Goal: Task Accomplishment & Management: Use online tool/utility

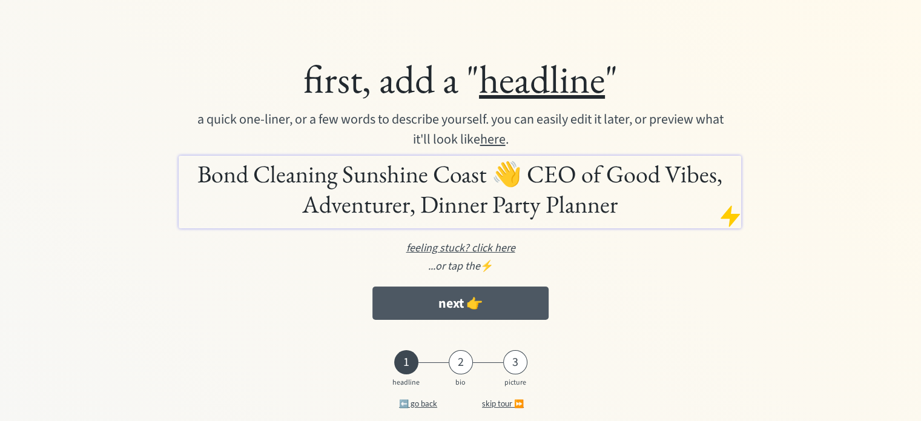
click at [472, 309] on button "next 👉" at bounding box center [460, 302] width 176 height 33
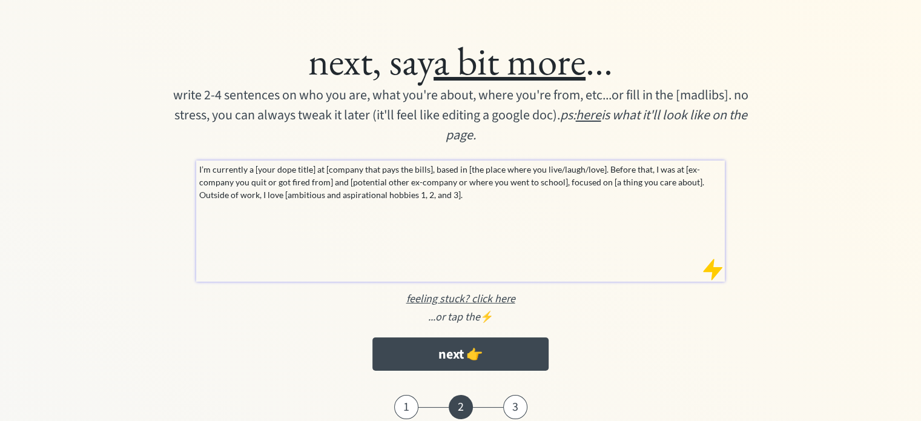
click at [484, 223] on div "I’m currently a [your dope title] at [company that pays the bills], based in [t…" at bounding box center [460, 220] width 529 height 121
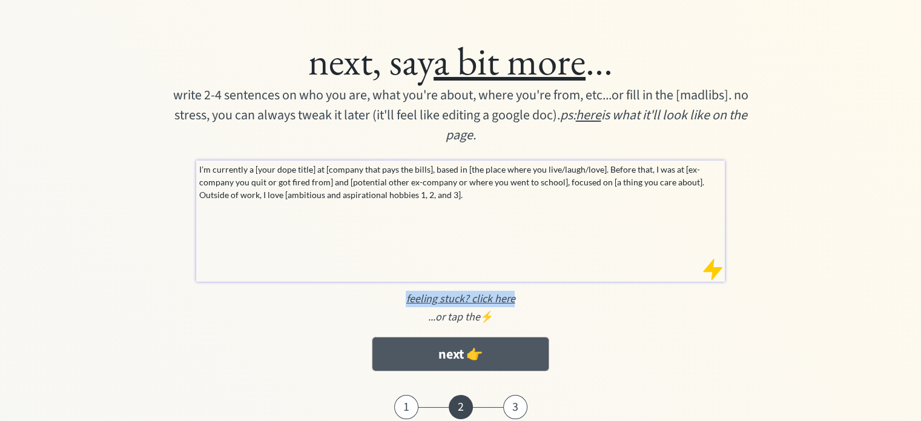
click at [476, 356] on button "next 👉" at bounding box center [460, 353] width 176 height 33
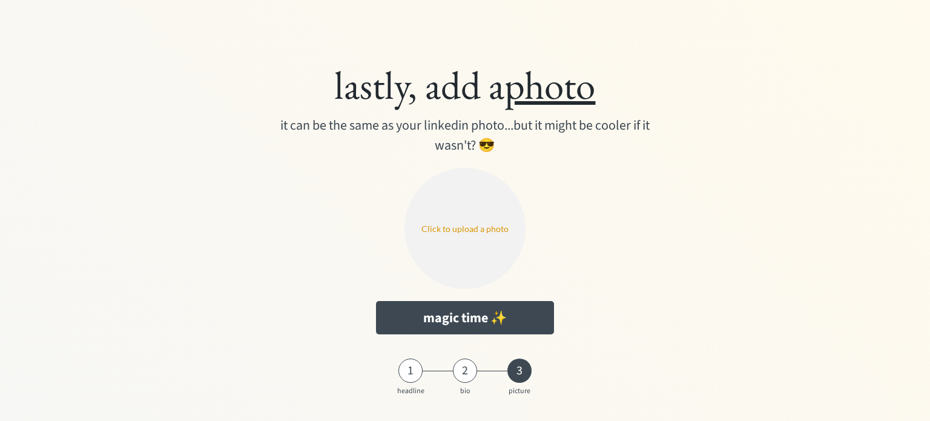
click at [462, 248] on input "file" at bounding box center [464, 228] width 121 height 121
type input "C:\fakepath\BCIC SC Logo.PNG"
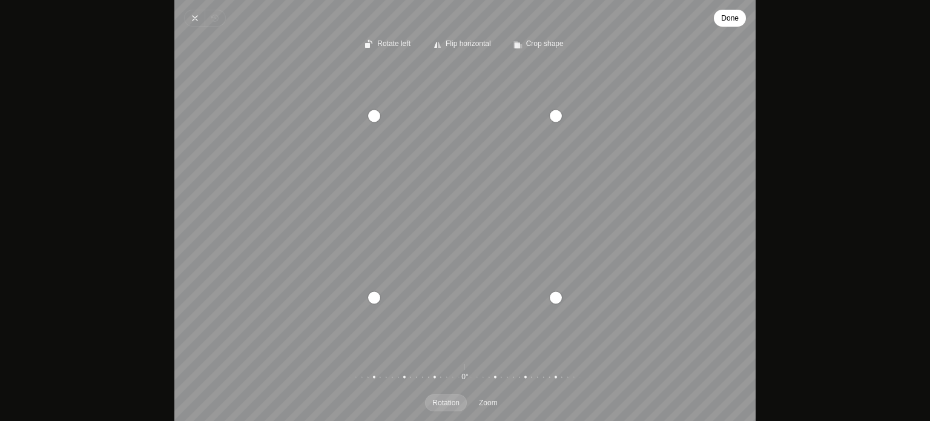
click at [724, 16] on span "Done" at bounding box center [730, 18] width 18 height 15
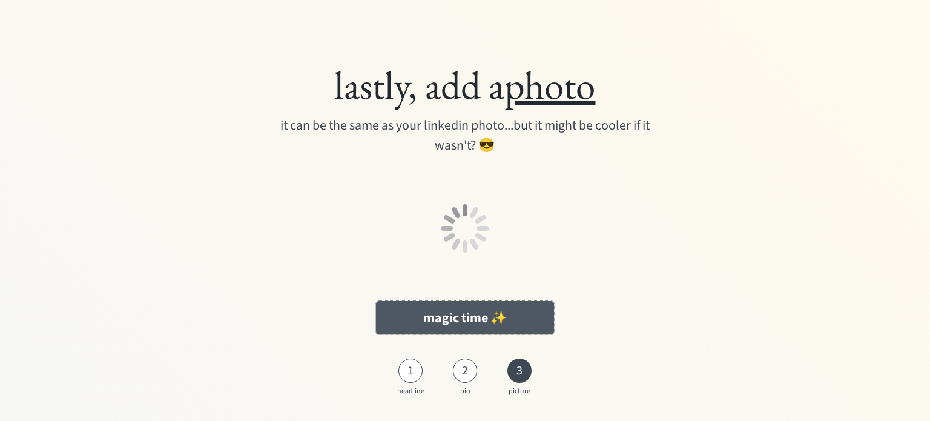
click at [521, 311] on button "magic time ✨" at bounding box center [465, 317] width 178 height 33
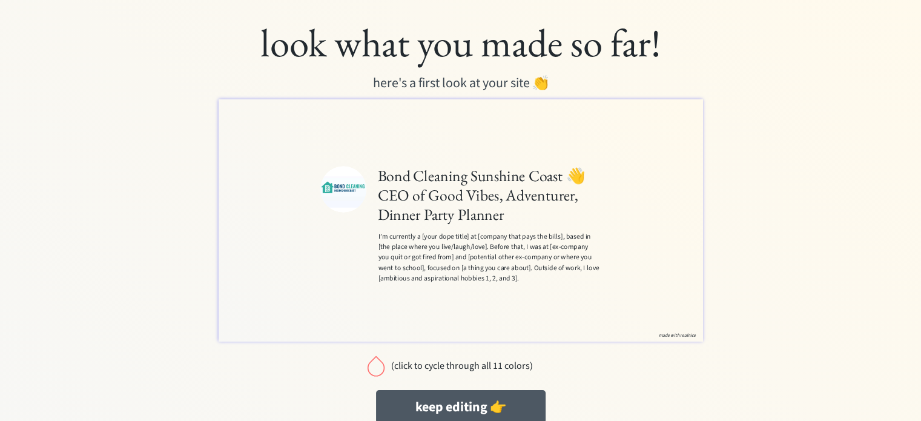
click at [493, 398] on button "keep editing 👉" at bounding box center [461, 406] width 170 height 33
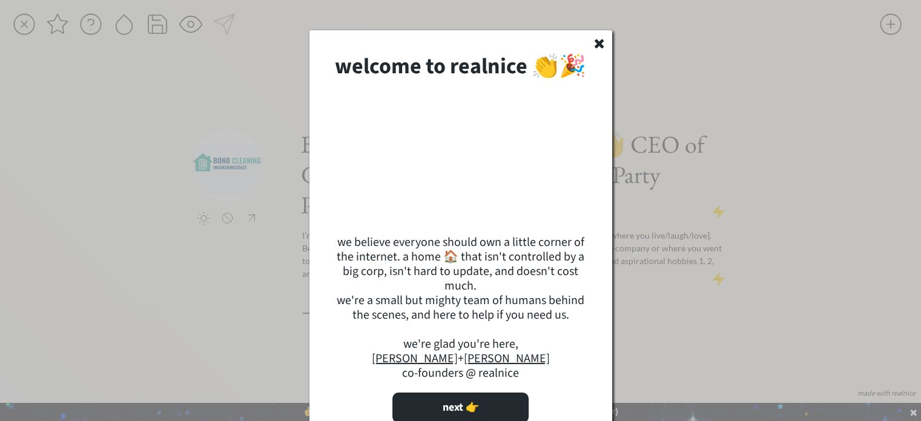
click at [598, 45] on use at bounding box center [598, 43] width 9 height 9
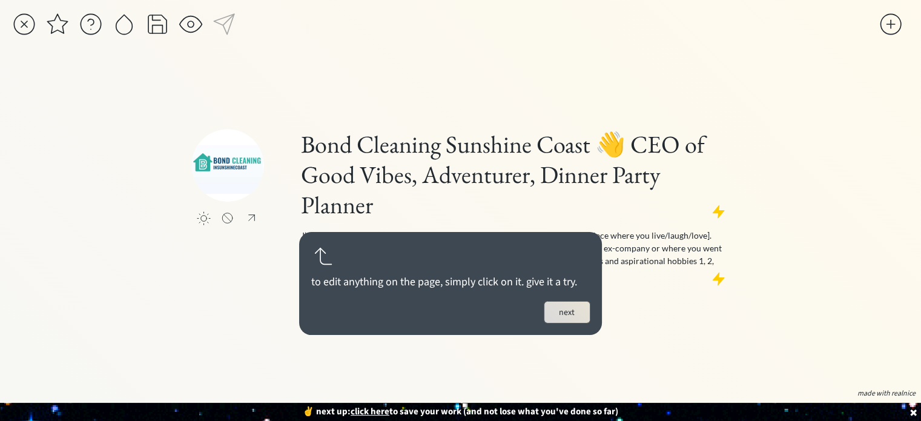
click at [568, 317] on button "next" at bounding box center [566, 312] width 45 height 21
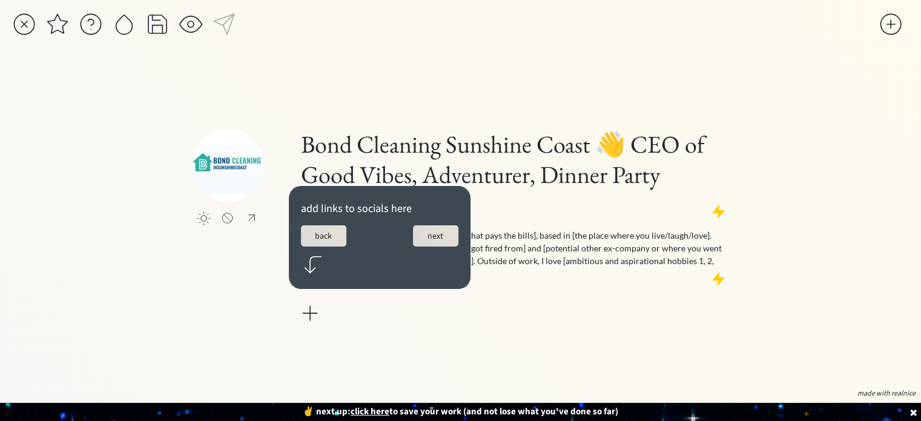
click at [441, 234] on button "next" at bounding box center [435, 235] width 45 height 21
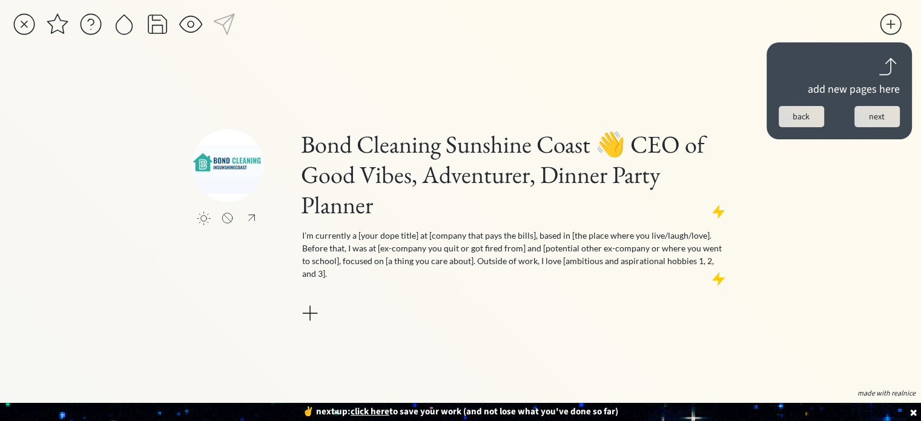
click at [868, 111] on button "next" at bounding box center [876, 116] width 45 height 21
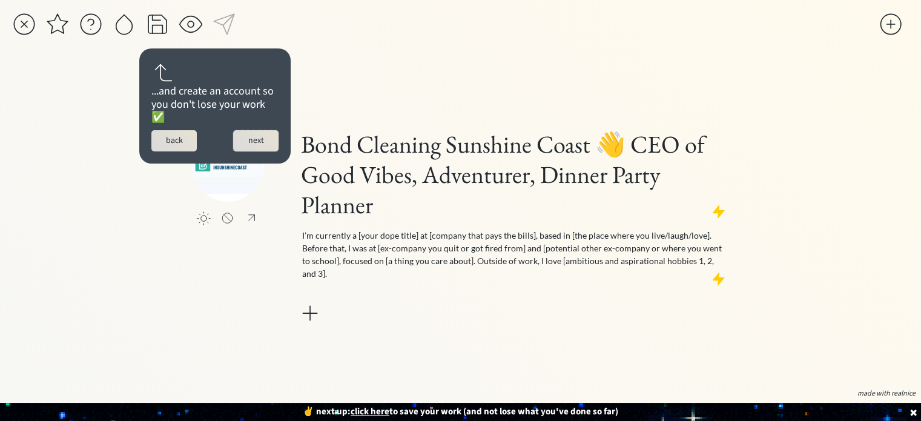
click at [244, 140] on button "next" at bounding box center [255, 140] width 45 height 21
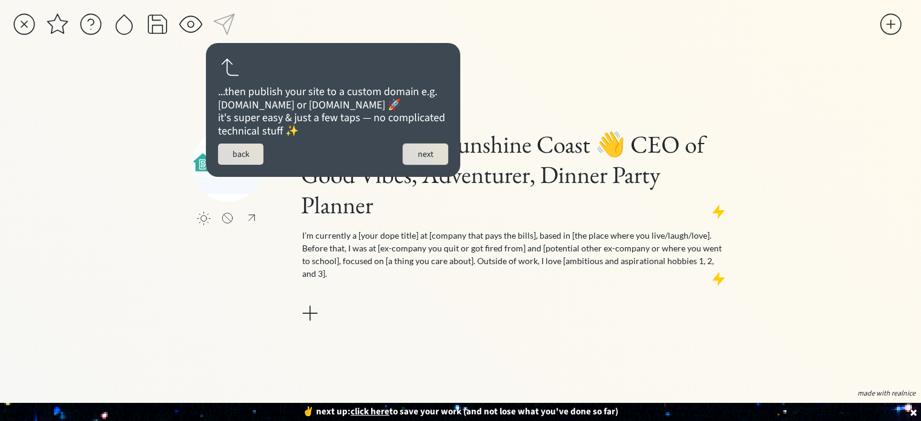
click at [423, 165] on button "next" at bounding box center [425, 153] width 45 height 21
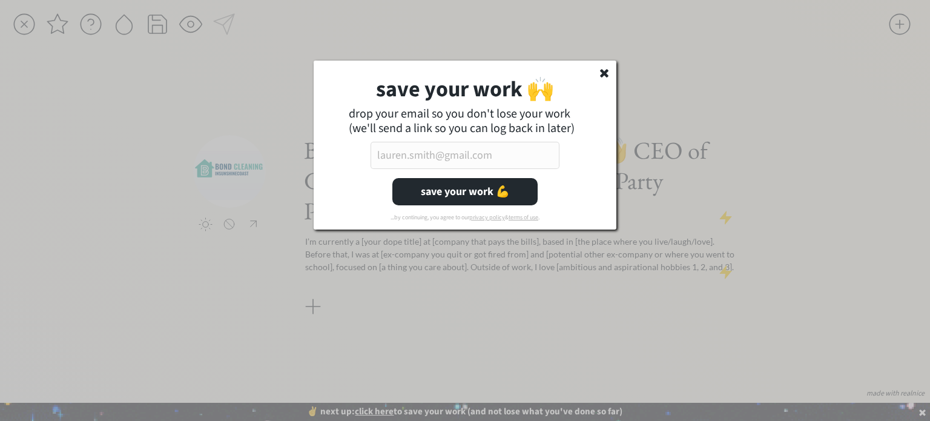
click at [605, 70] on use at bounding box center [604, 73] width 8 height 8
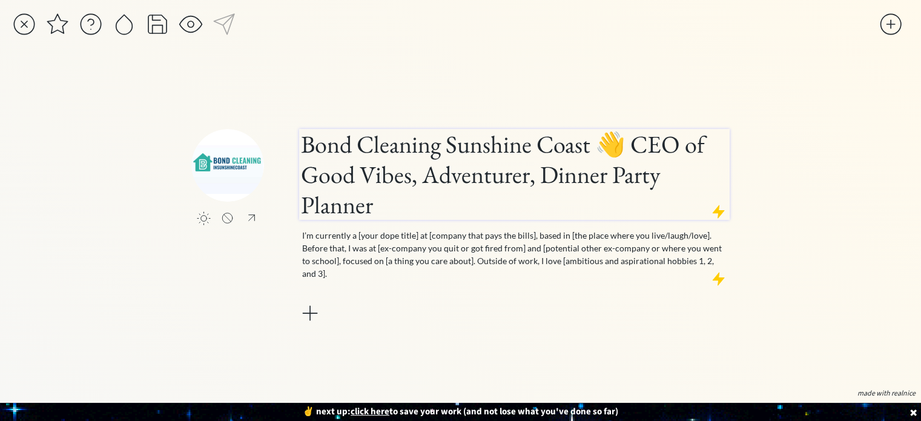
click at [413, 156] on h1 "Bond Cleaning Sunshine Coast 👋 CEO of Good Vibes, Adventurer, Dinner Party Plan…" at bounding box center [514, 174] width 427 height 91
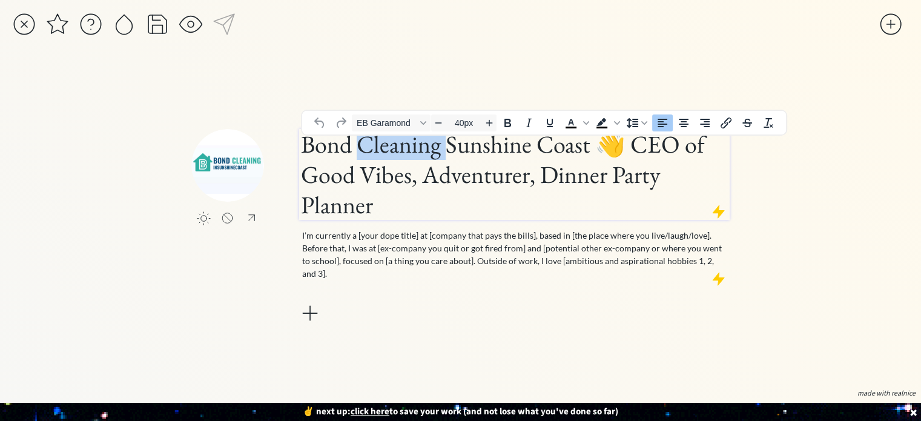
click at [413, 156] on h1 "Bond Cleaning Sunshine Coast 👋 CEO of Good Vibes, Adventurer, Dinner Party Plan…" at bounding box center [514, 174] width 427 height 91
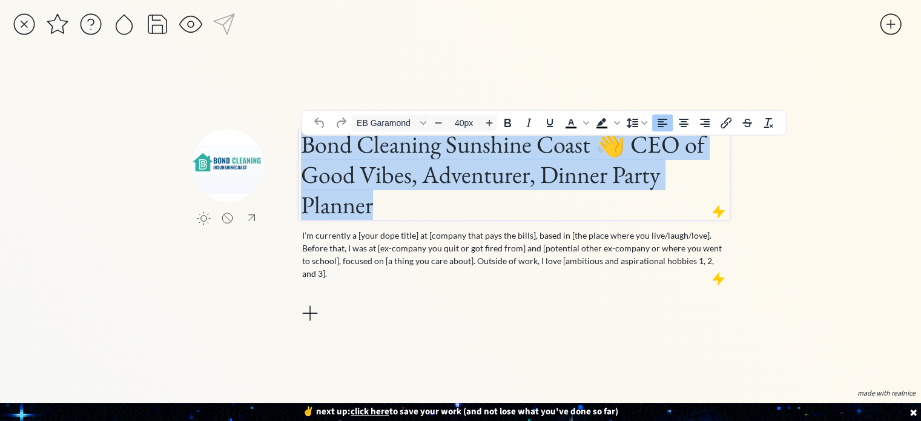
click at [413, 156] on h1 "Bond Cleaning Sunshine Coast 👋 CEO of Good Vibes, Adventurer, Dinner Party Plan…" at bounding box center [514, 174] width 427 height 91
paste div
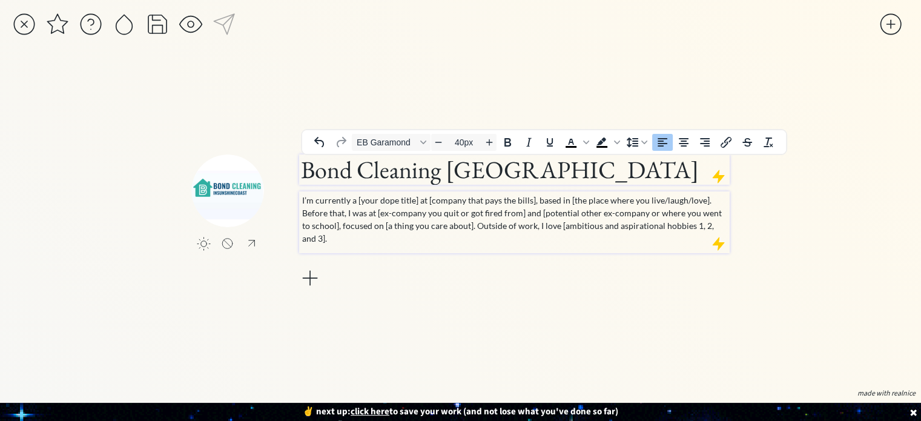
click at [429, 213] on p "I’m currently a [your dope title] at [company that pays the bills], based in [t…" at bounding box center [514, 219] width 425 height 51
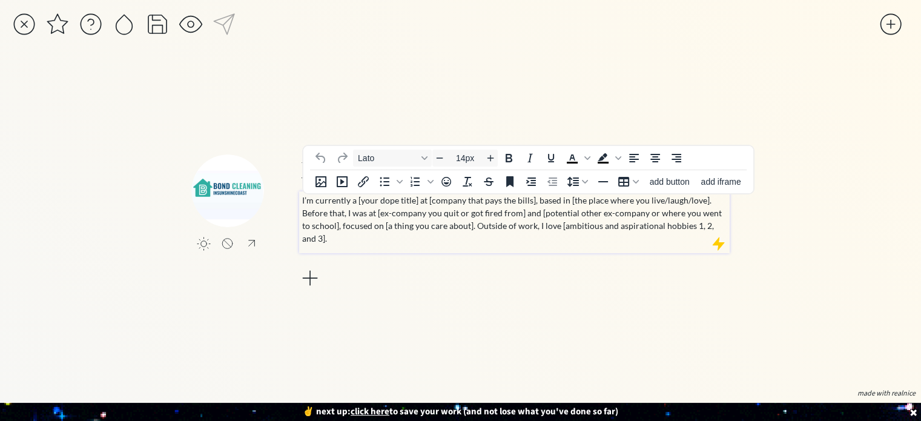
click at [429, 213] on p "I’m currently a [your dope title] at [company that pays the bills], based in [t…" at bounding box center [514, 219] width 425 height 51
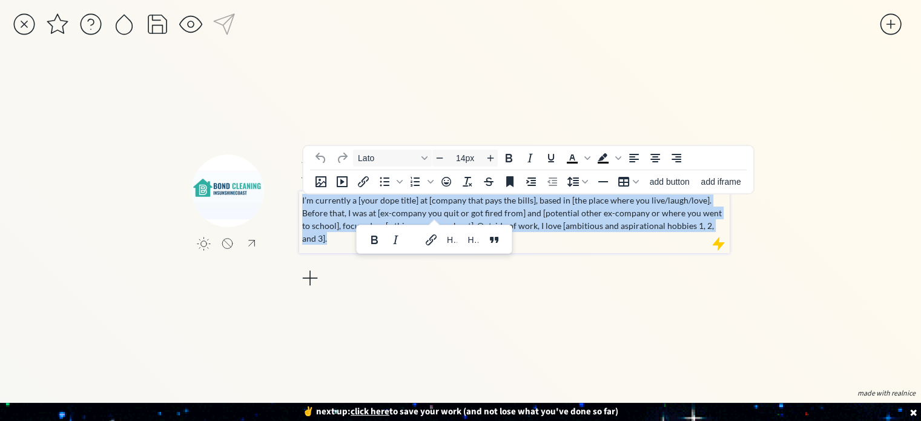
click at [429, 213] on p "I’m currently a [your dope title] at [company that pays the bills], based in [t…" at bounding box center [514, 219] width 425 height 51
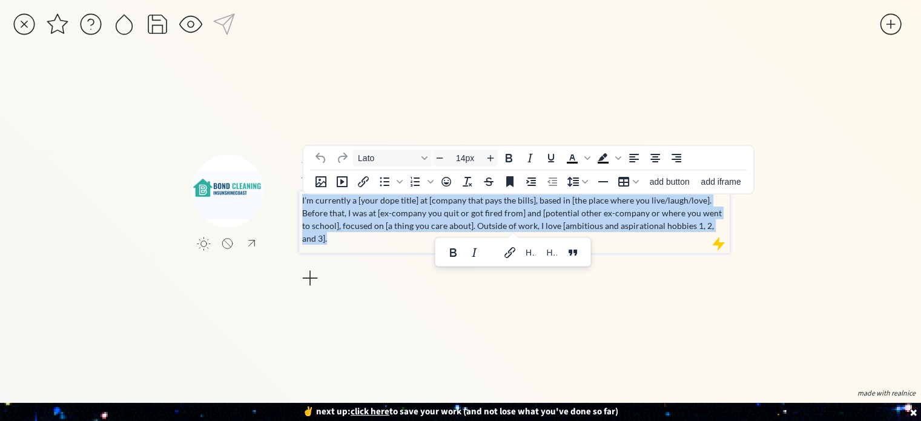
paste div
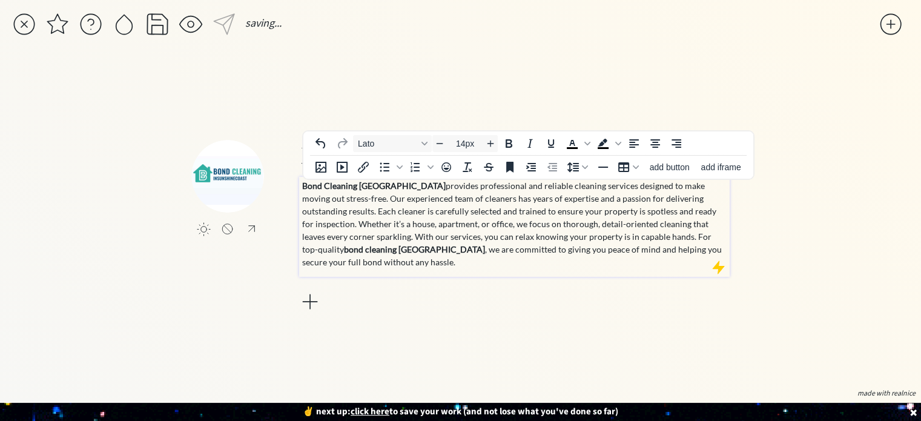
click at [466, 249] on p "Bond Cleaning [GEOGRAPHIC_DATA] provides professional and reliable cleaning ser…" at bounding box center [514, 223] width 425 height 89
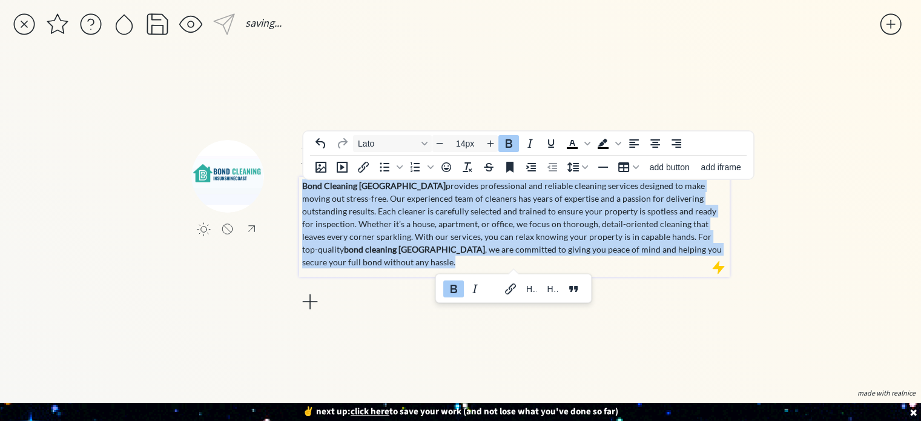
click at [466, 249] on body "saving... click to upload a picture Bond Cleaning Sunshine Coast Bond Cleaning …" at bounding box center [460, 210] width 921 height 421
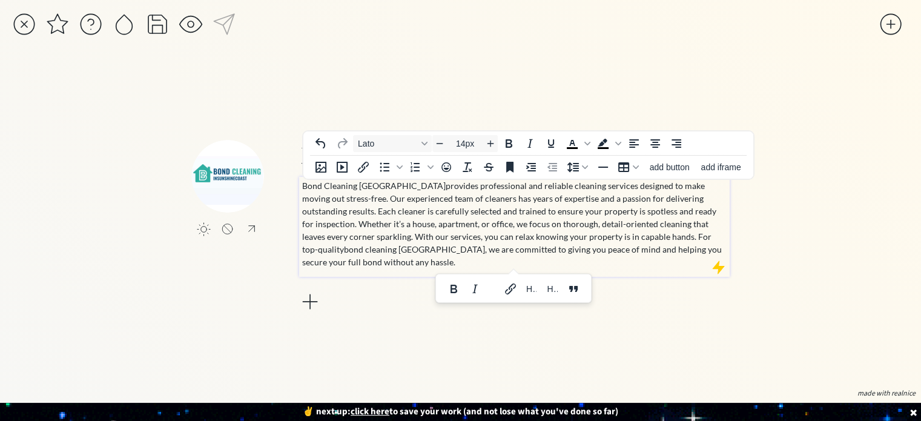
click at [409, 264] on p "Bond Cleaning [GEOGRAPHIC_DATA] provides professional and reliable cleaning ser…" at bounding box center [514, 223] width 425 height 89
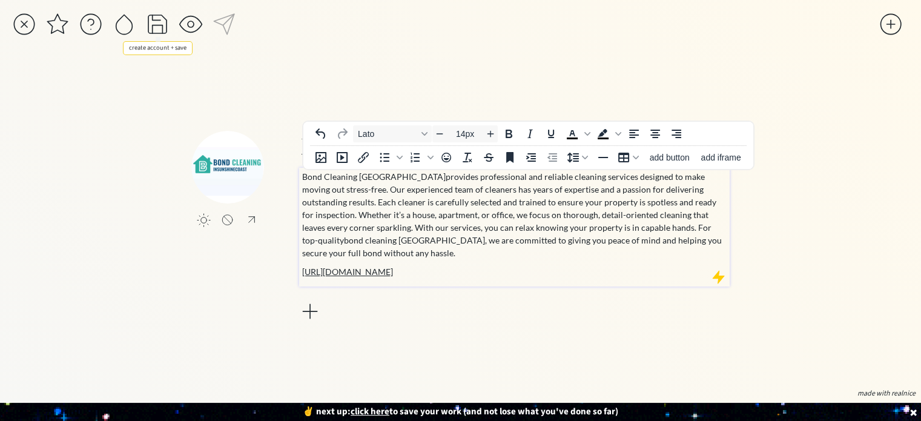
click at [163, 22] on div at bounding box center [157, 24] width 24 height 24
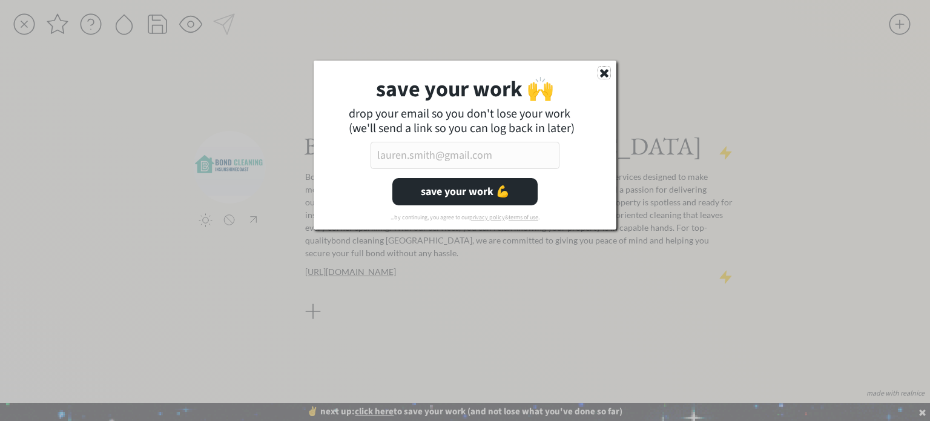
click at [604, 73] on use at bounding box center [604, 73] width 8 height 8
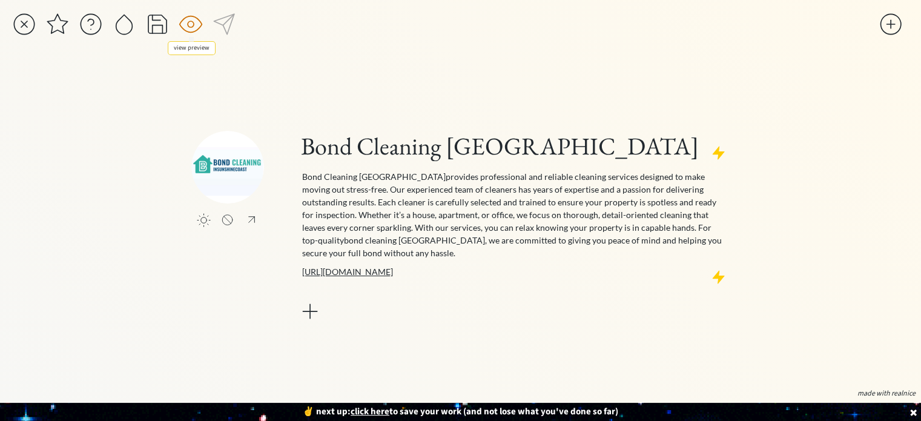
click at [196, 21] on div at bounding box center [191, 24] width 24 height 24
